Goal: Task Accomplishment & Management: Use online tool/utility

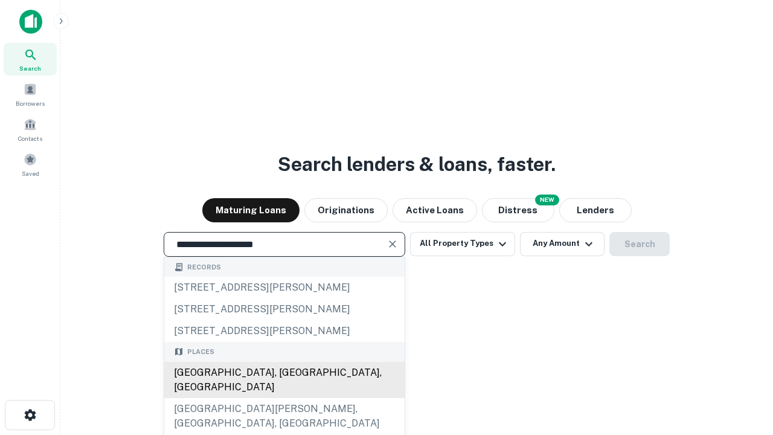
click at [284, 398] on div "[GEOGRAPHIC_DATA], [GEOGRAPHIC_DATA], [GEOGRAPHIC_DATA]" at bounding box center [284, 380] width 240 height 36
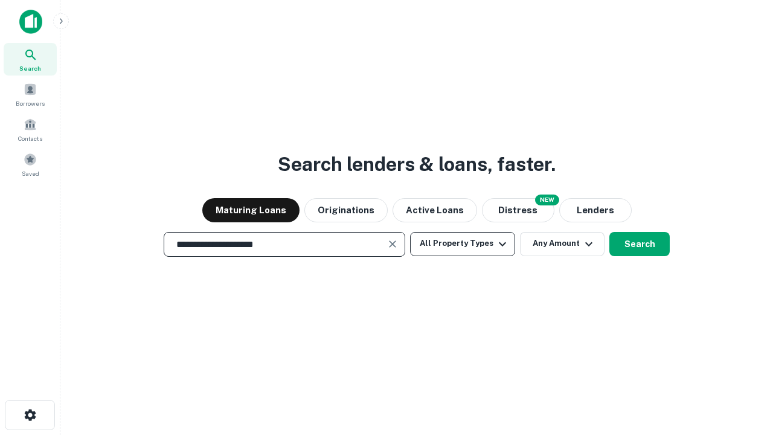
type input "**********"
click at [463, 243] on button "All Property Types" at bounding box center [462, 244] width 105 height 24
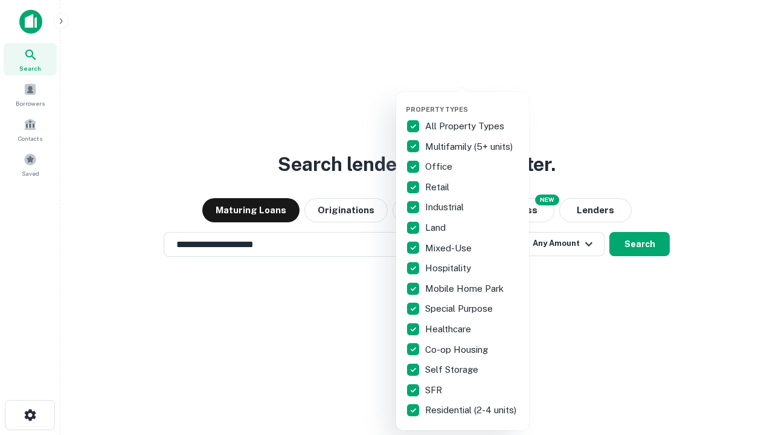
click at [472, 101] on button "button" at bounding box center [472, 101] width 133 height 1
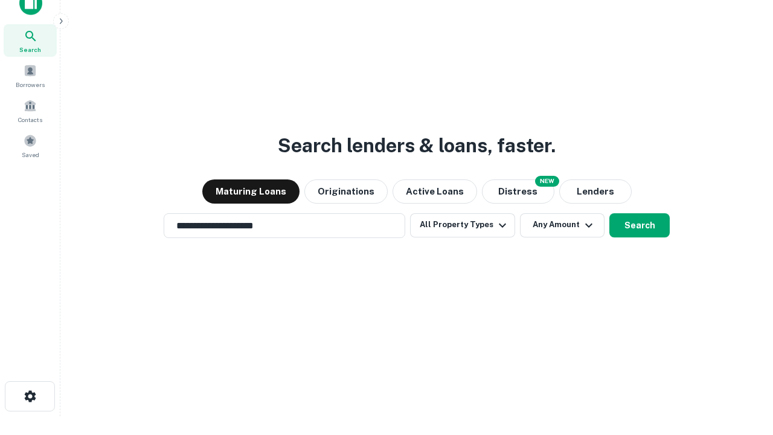
scroll to position [7, 146]
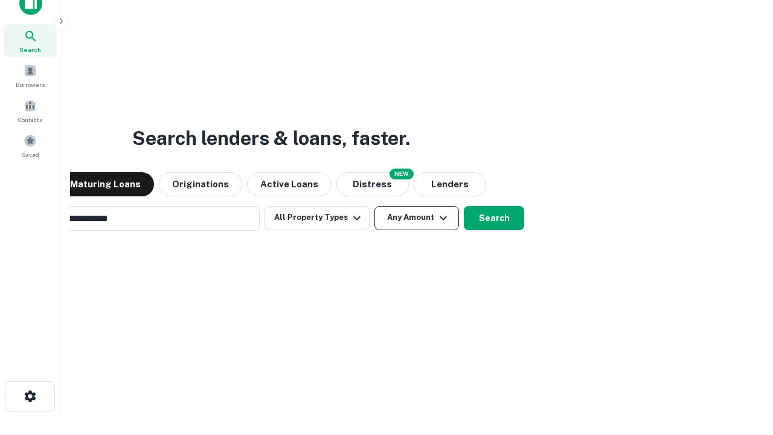
click at [375, 206] on button "Any Amount" at bounding box center [417, 218] width 85 height 24
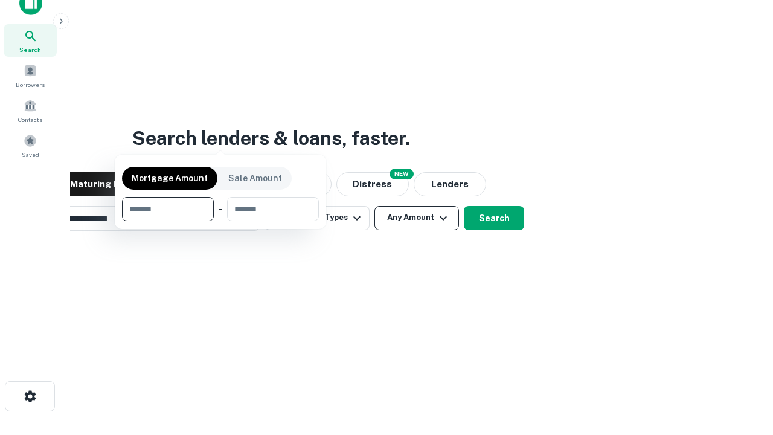
scroll to position [19, 0]
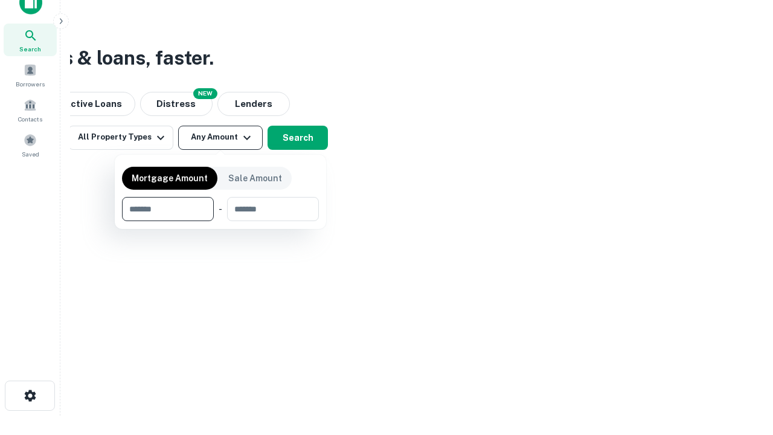
type input "*******"
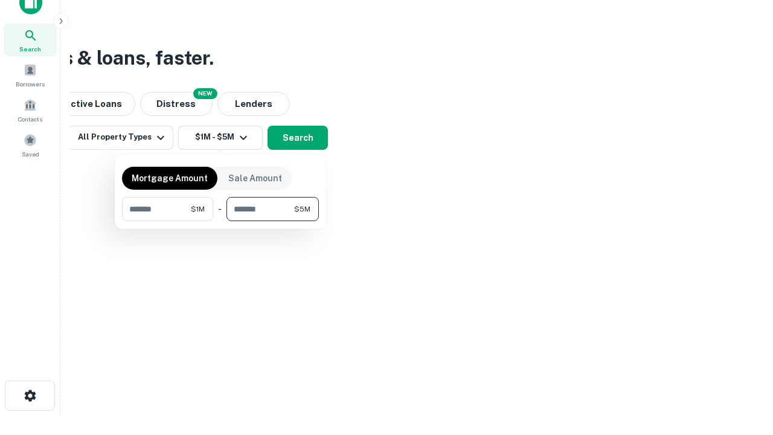
type input "*******"
click at [221, 221] on button "button" at bounding box center [220, 221] width 197 height 1
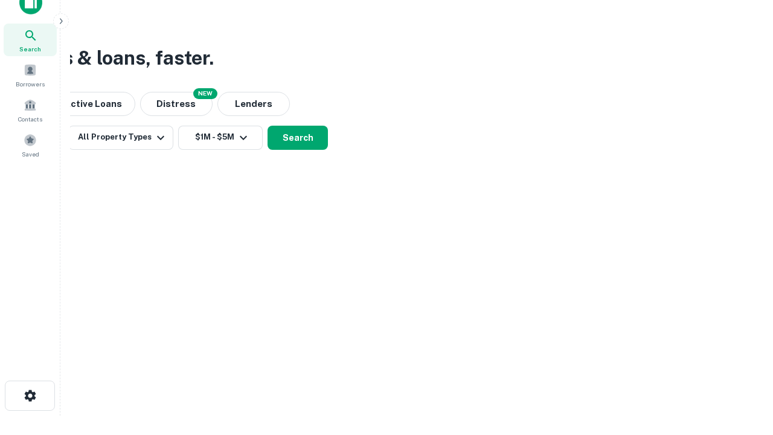
scroll to position [7, 223]
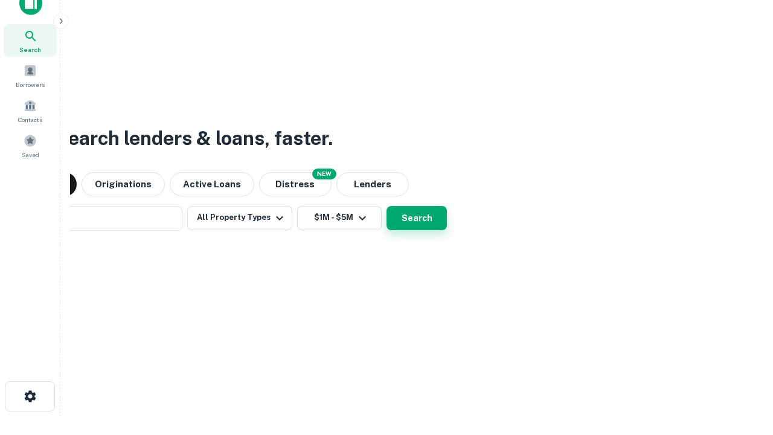
click at [387, 206] on button "Search" at bounding box center [417, 218] width 60 height 24
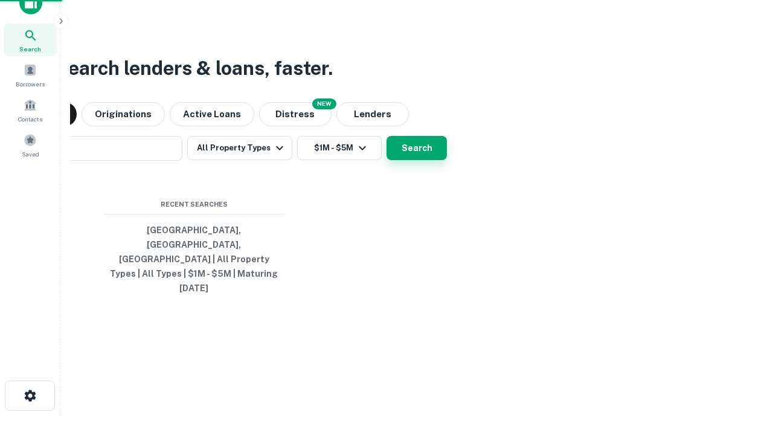
scroll to position [32, 342]
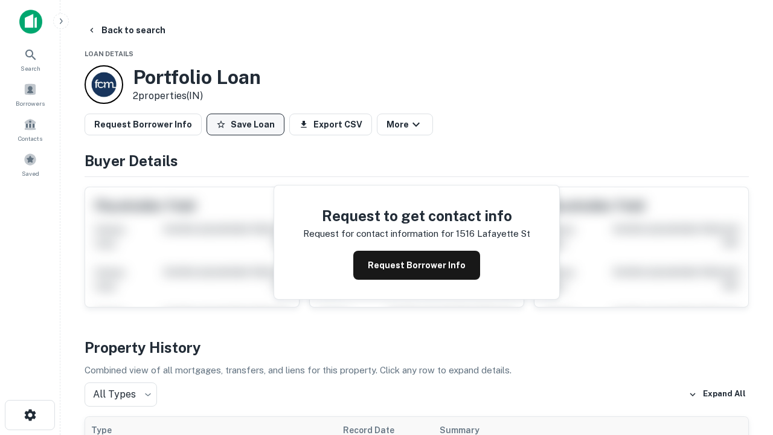
click at [245, 124] on button "Save Loan" at bounding box center [246, 125] width 78 height 22
click at [248, 124] on button "Loan Saved" at bounding box center [248, 125] width 83 height 22
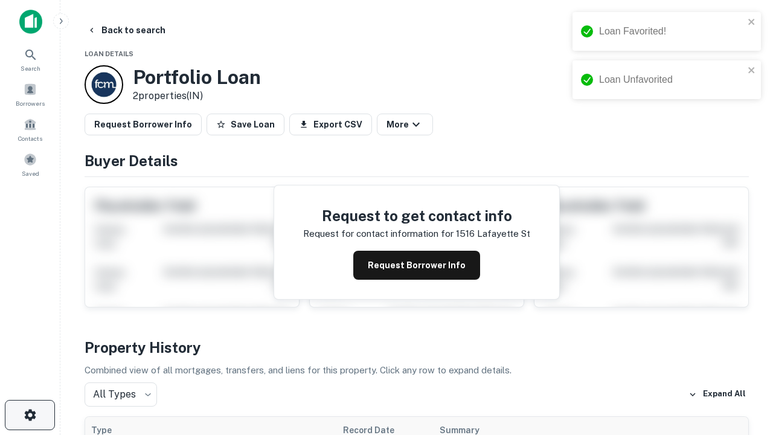
click at [30, 415] on icon "button" at bounding box center [30, 415] width 14 height 14
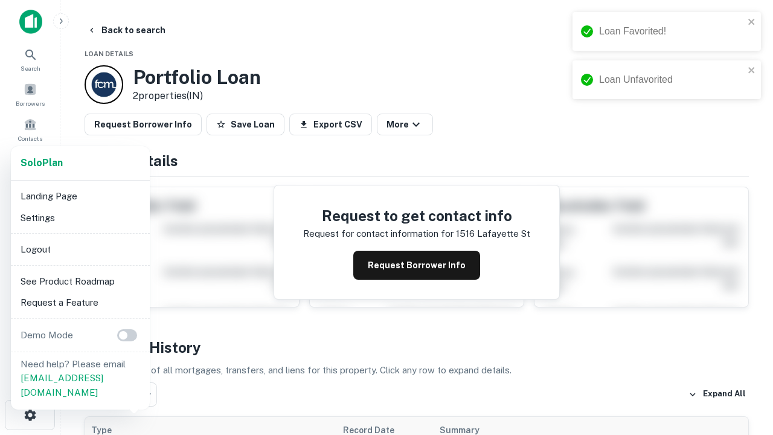
click at [80, 249] on li "Logout" at bounding box center [80, 250] width 129 height 22
